Goal: Information Seeking & Learning: Learn about a topic

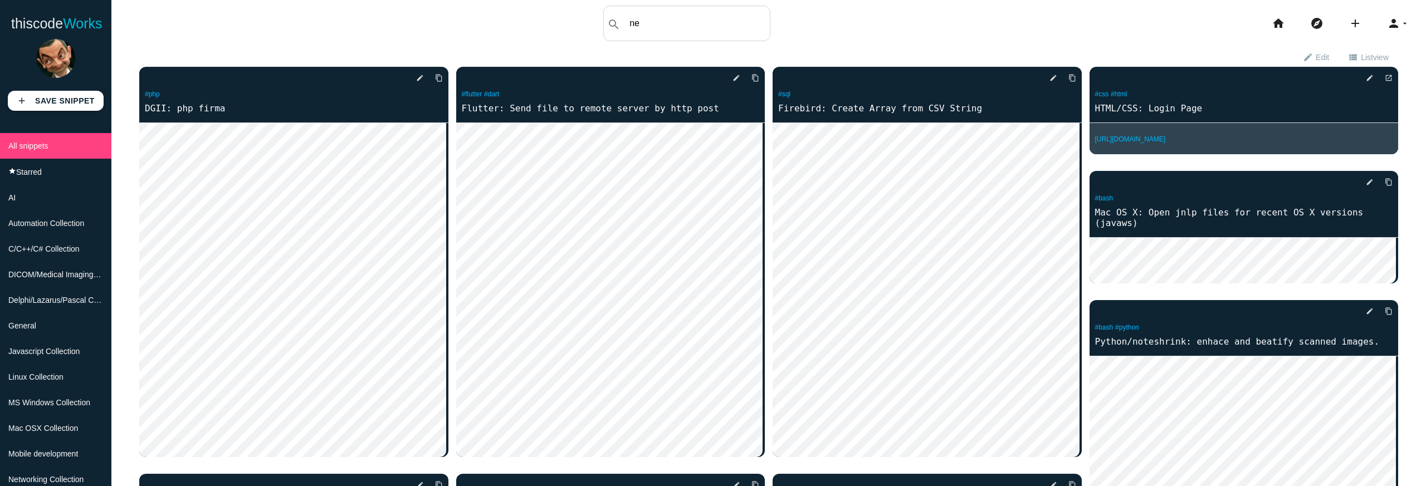
type input "n"
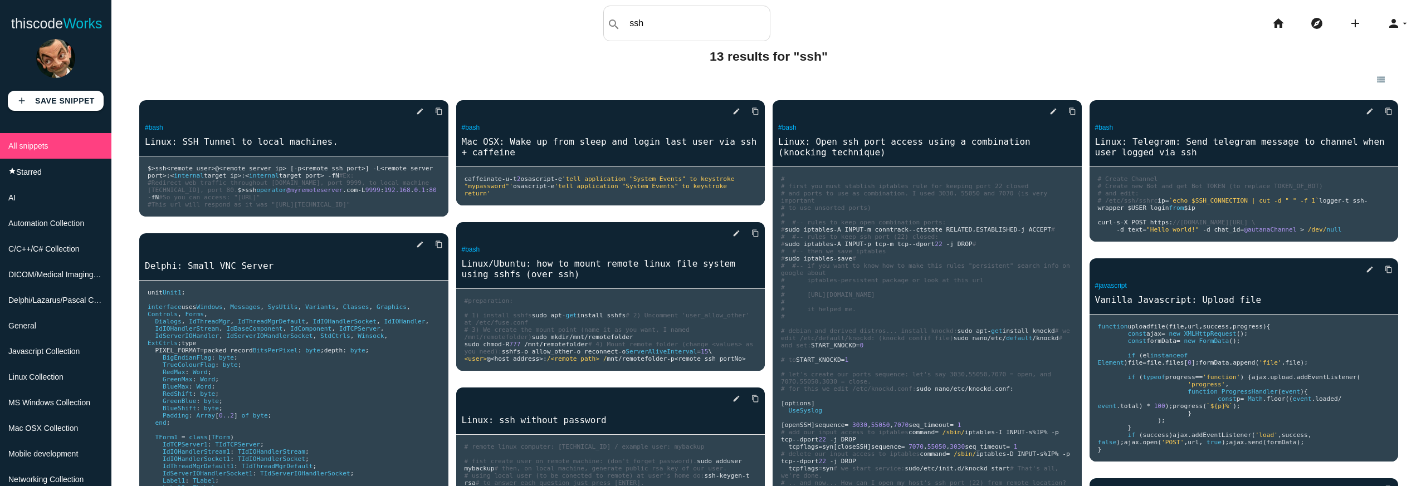
click at [694, 28] on input "ssh" at bounding box center [697, 23] width 146 height 23
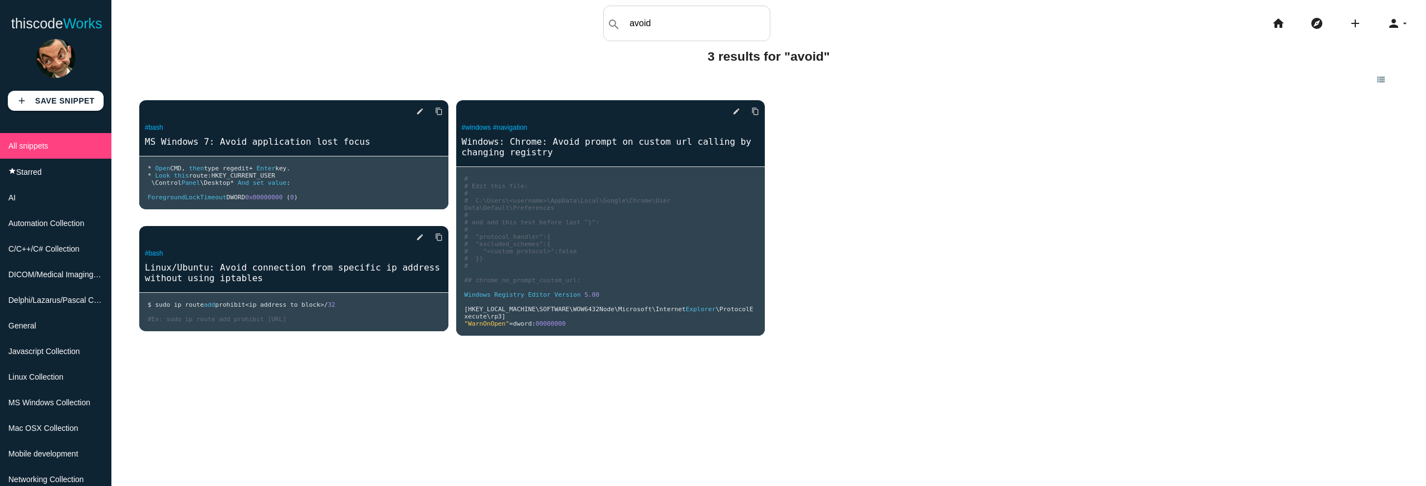
click at [695, 27] on input "avoid" at bounding box center [697, 23] width 146 height 23
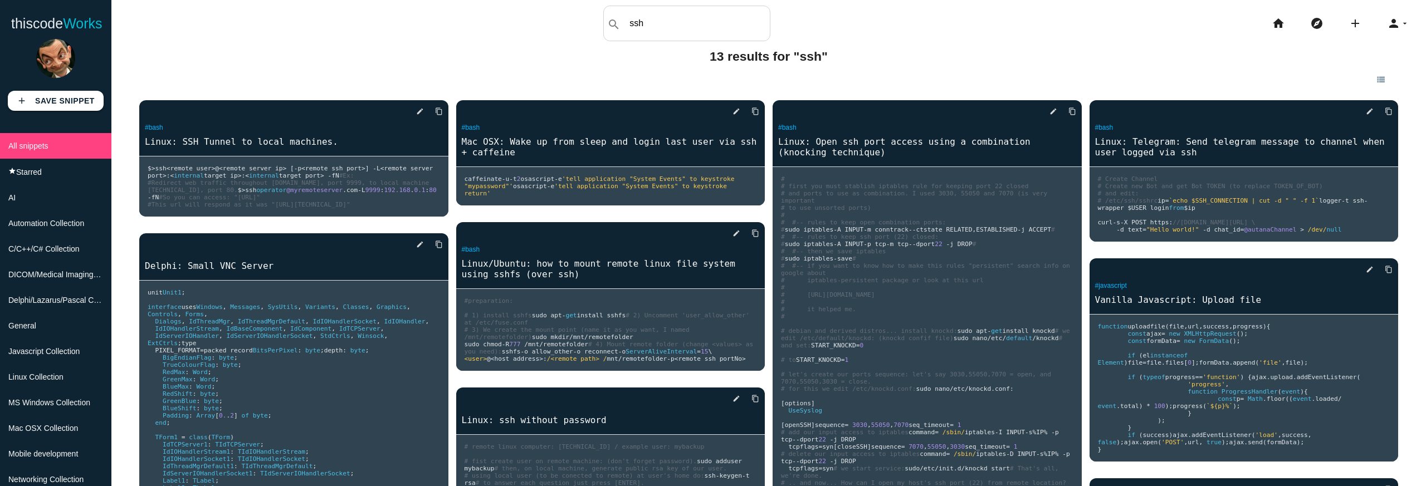
click at [680, 27] on input "ssh" at bounding box center [697, 23] width 146 height 23
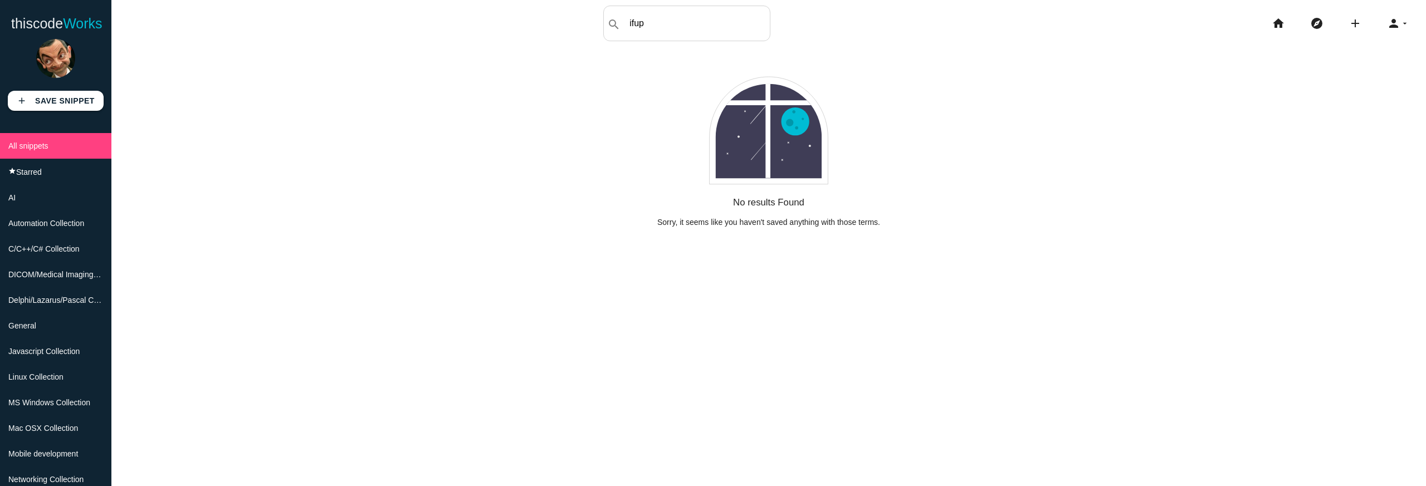
click at [678, 22] on input "ifup" at bounding box center [697, 23] width 146 height 23
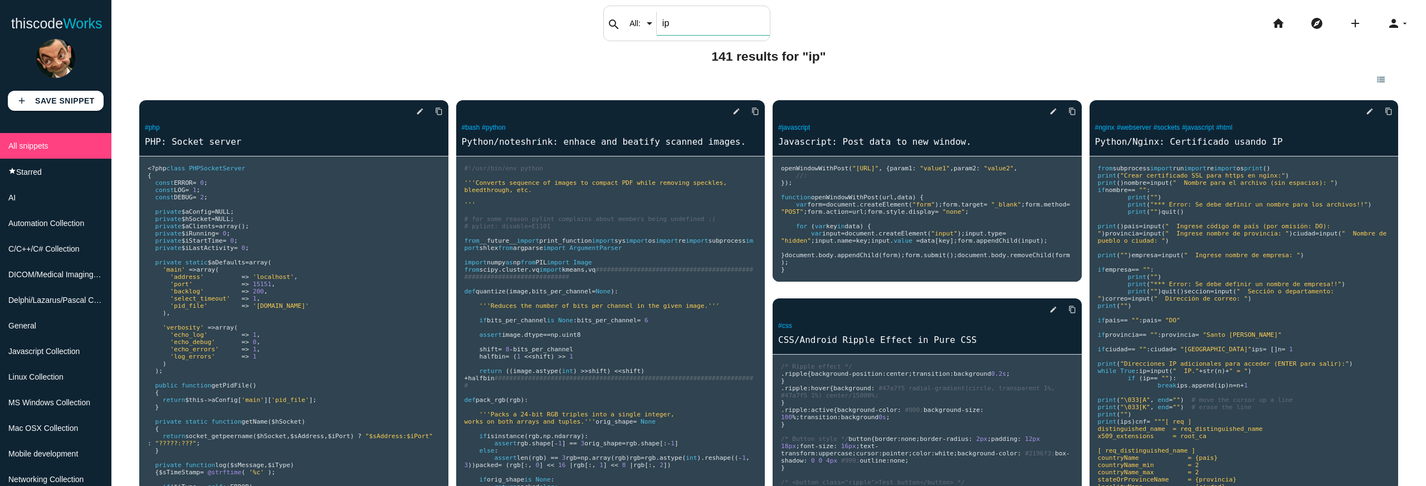
click at [671, 27] on input "ip" at bounding box center [713, 23] width 113 height 23
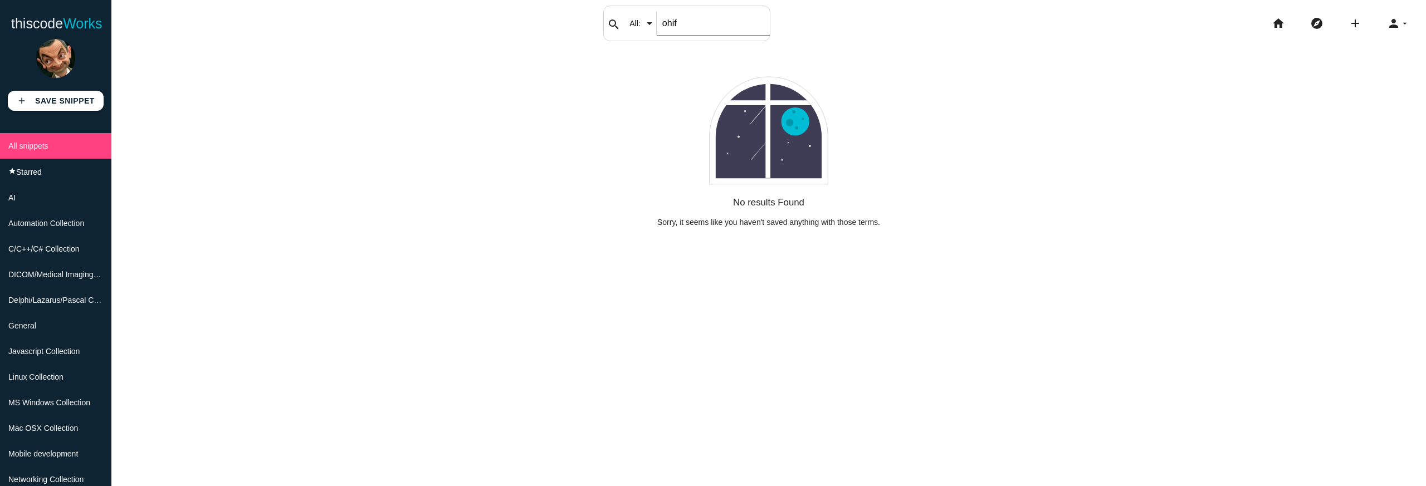
type input "ohif"
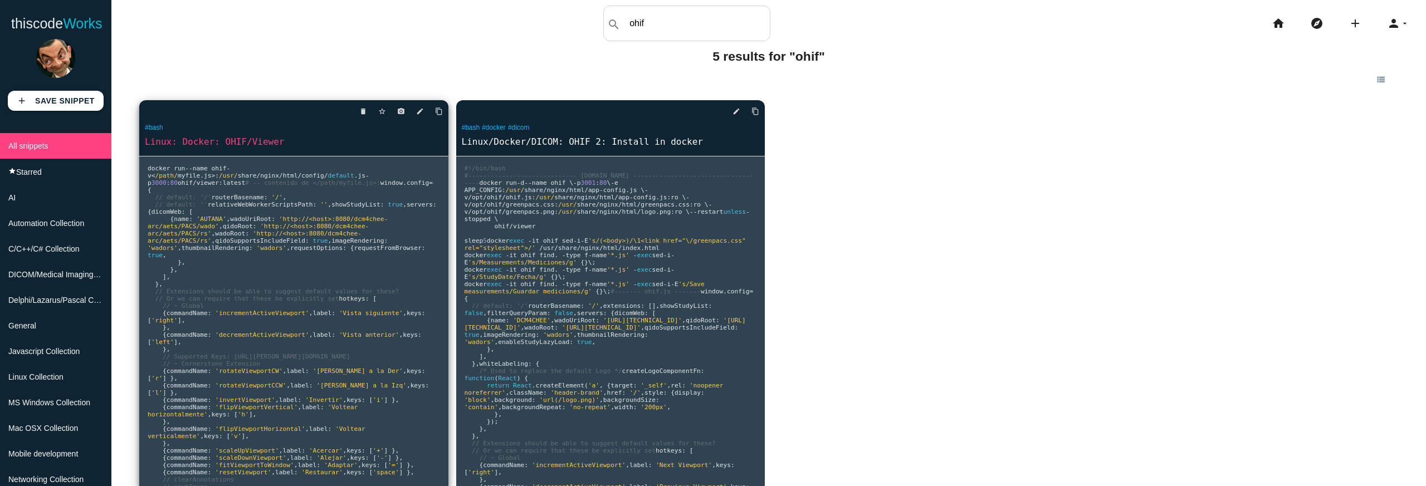
click at [233, 141] on link "Linux: Docker: OHIF/Viewer" at bounding box center [293, 141] width 309 height 13
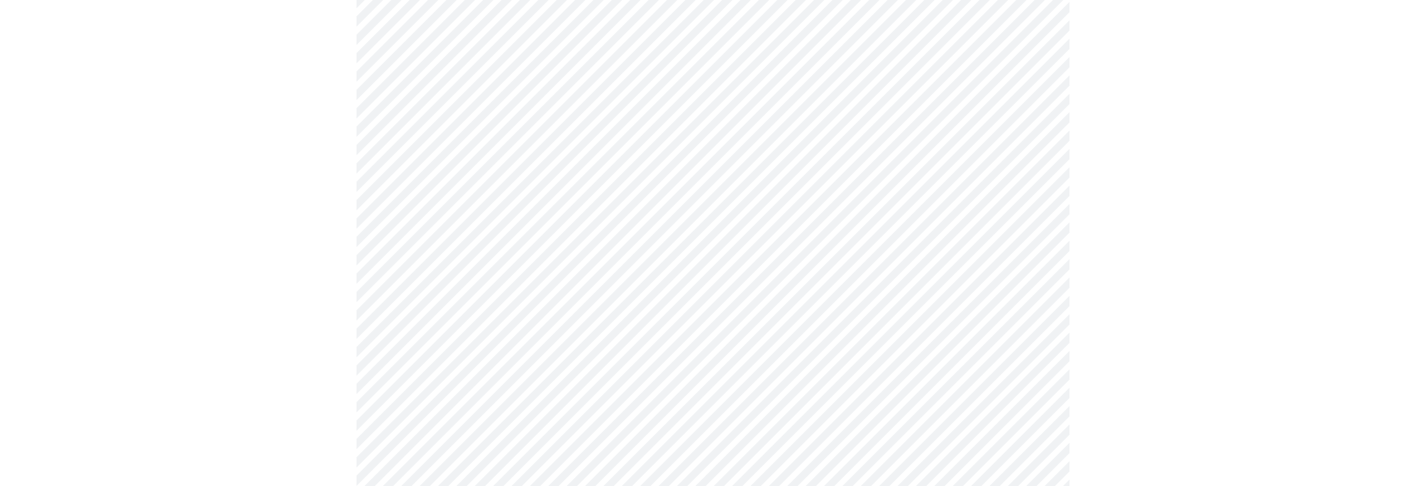
scroll to position [640, 0]
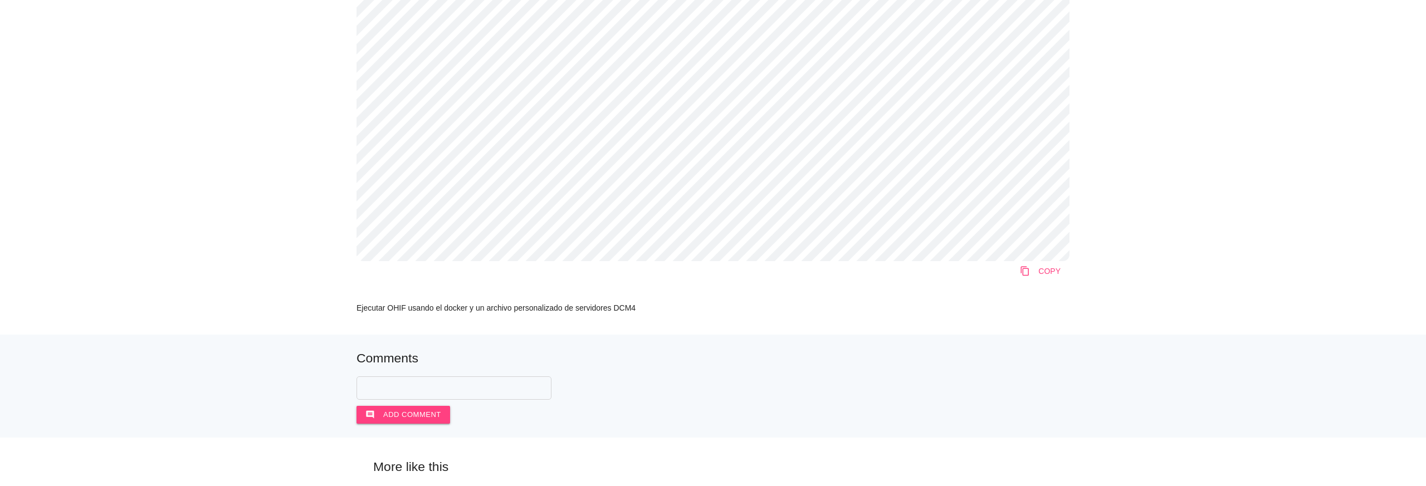
click at [1024, 271] on icon "content_copy" at bounding box center [1025, 271] width 10 height 20
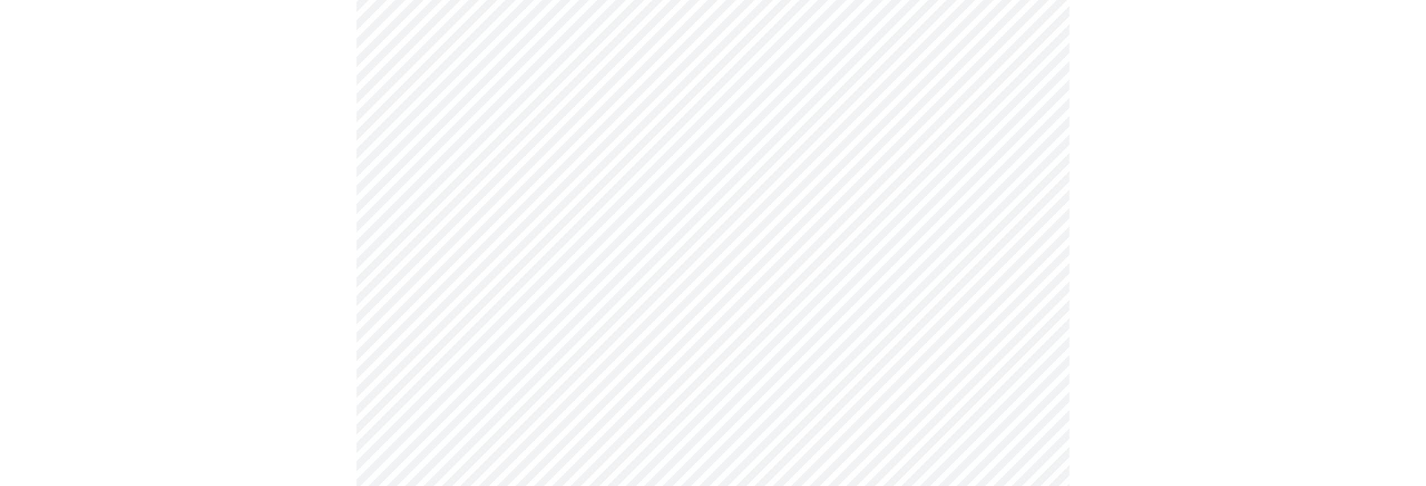
scroll to position [633, 0]
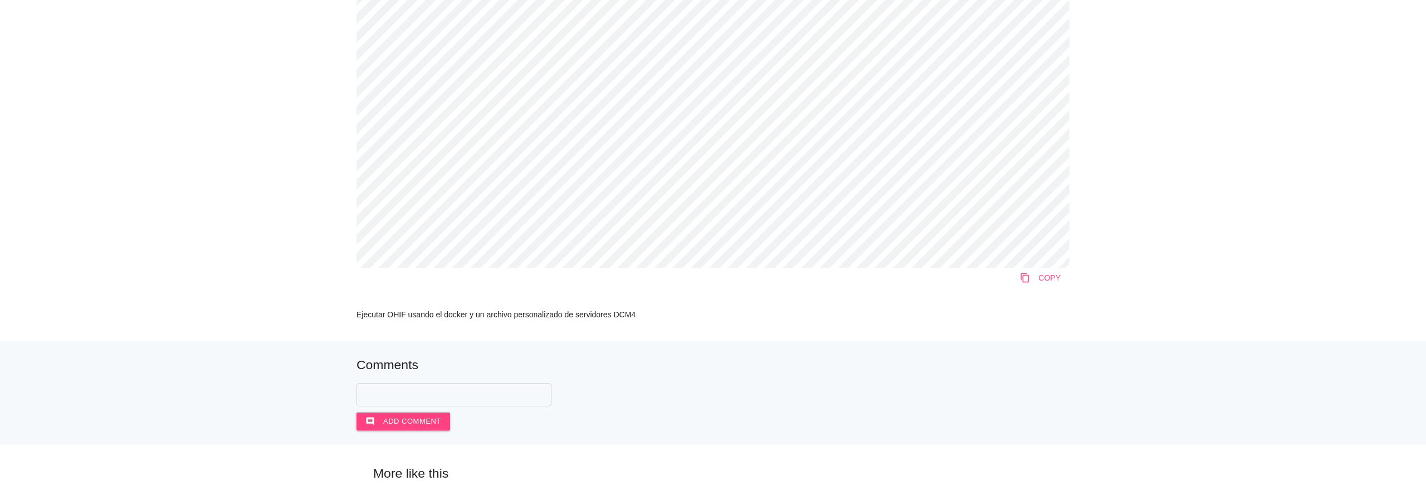
click at [1043, 280] on link "content_copy COPY" at bounding box center [1040, 278] width 58 height 20
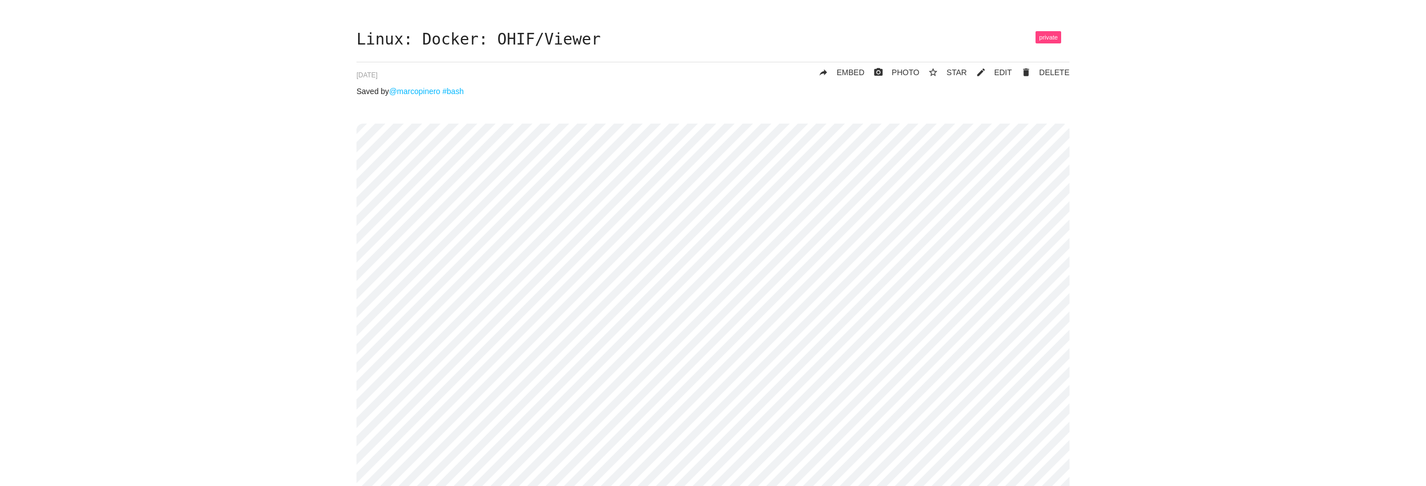
scroll to position [0, 0]
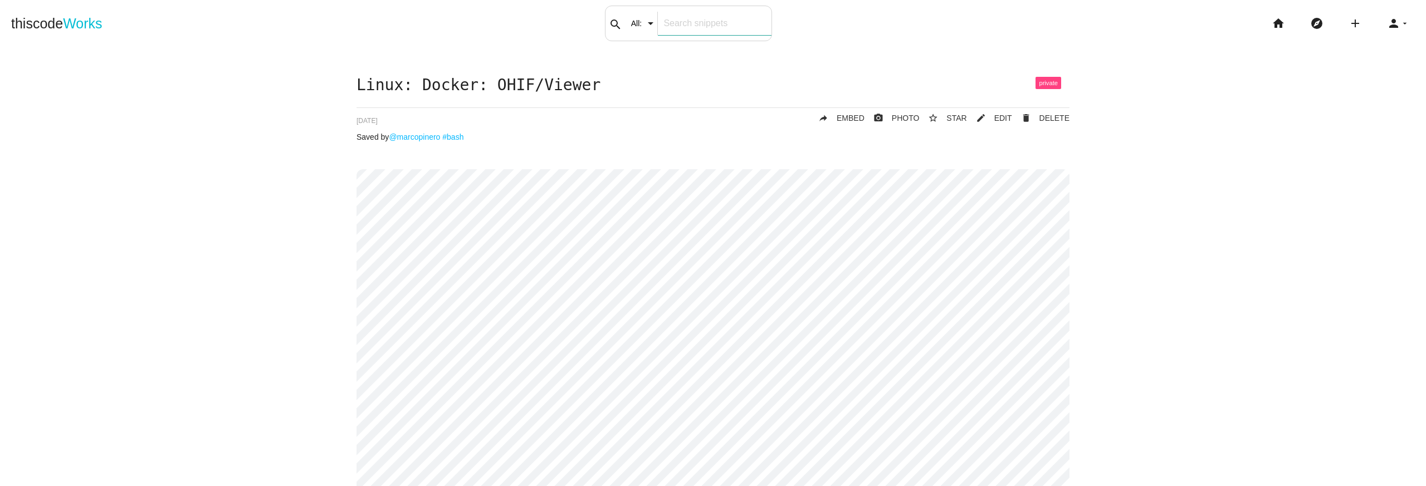
click at [646, 27] on div "search All: All: Code: Title: Tag: All: Code: Title: Tag:" at bounding box center [688, 24] width 167 height 36
type input "proxmox"
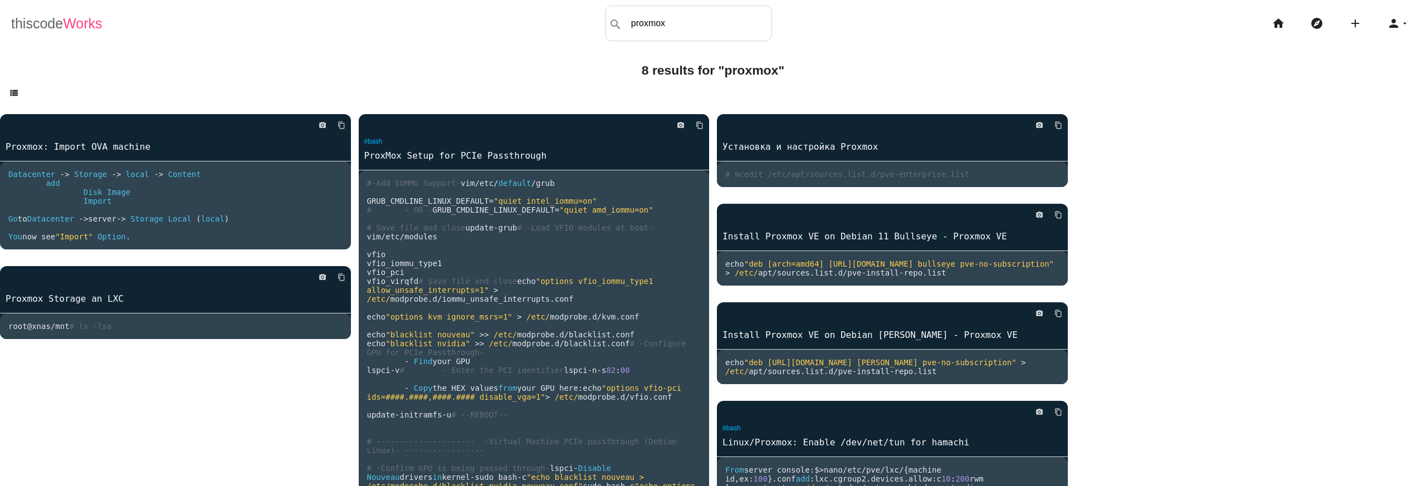
click at [69, 23] on span "Works" at bounding box center [82, 24] width 39 height 16
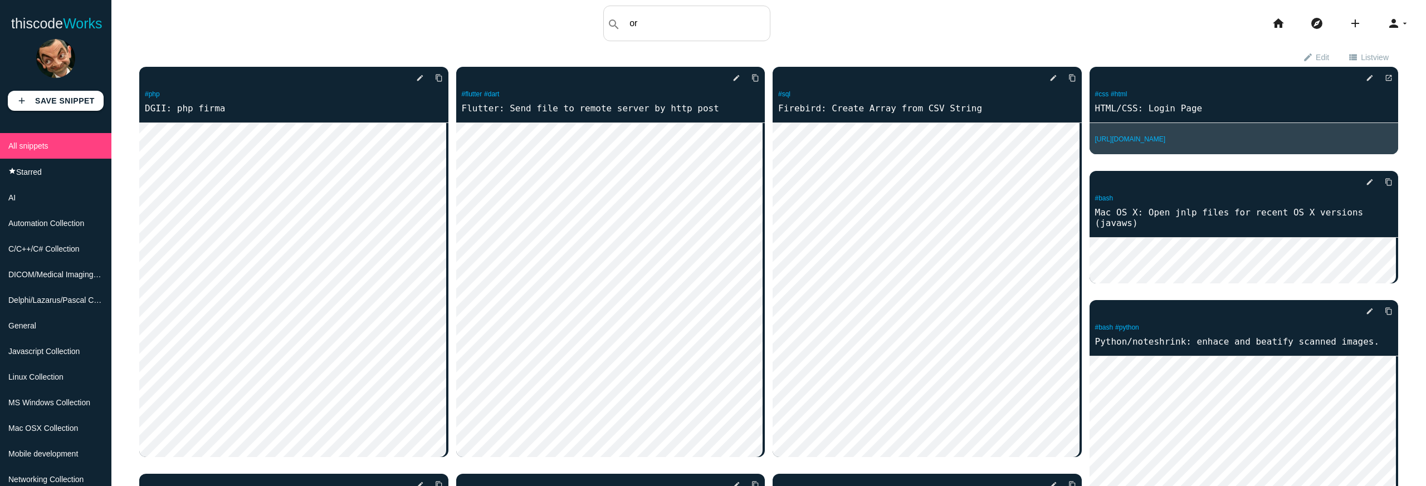
type input "o"
type input "proxmox"
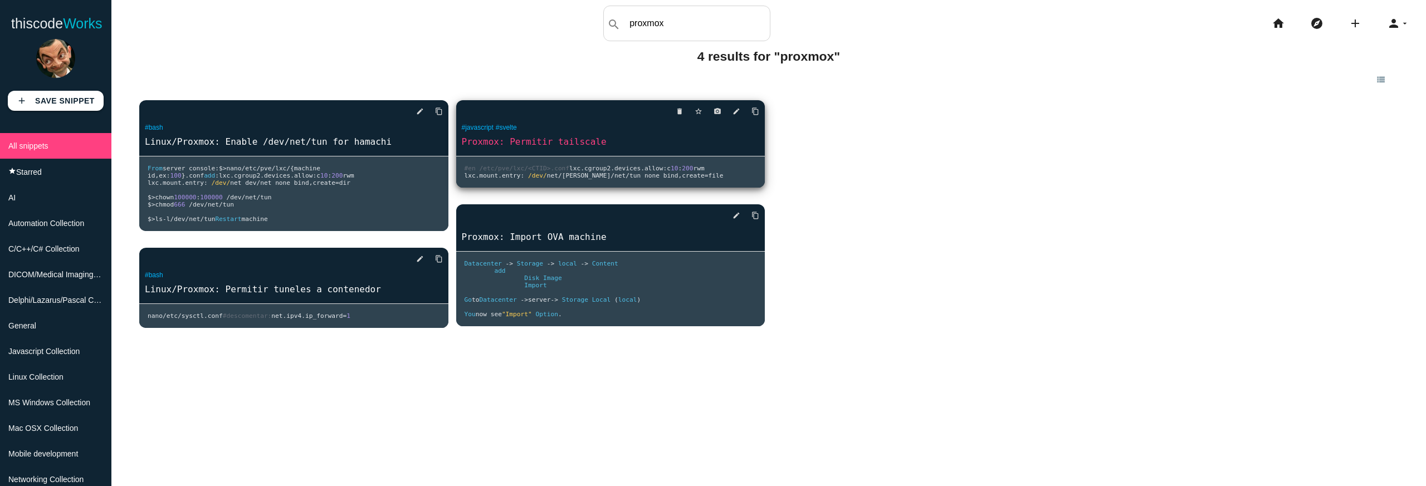
click at [575, 143] on link "Proxmox: Permitir tailscale" at bounding box center [610, 141] width 309 height 13
